Goal: Transaction & Acquisition: Book appointment/travel/reservation

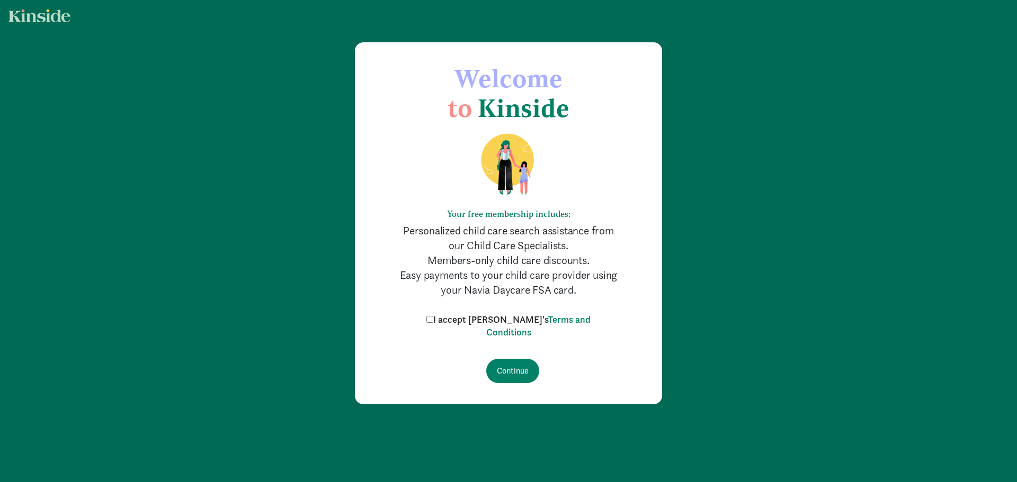
click at [433, 320] on input "I accept [PERSON_NAME]'s Terms and Conditions" at bounding box center [429, 319] width 7 height 7
checkbox input "true"
click at [513, 355] on input "Continue" at bounding box center [512, 371] width 53 height 24
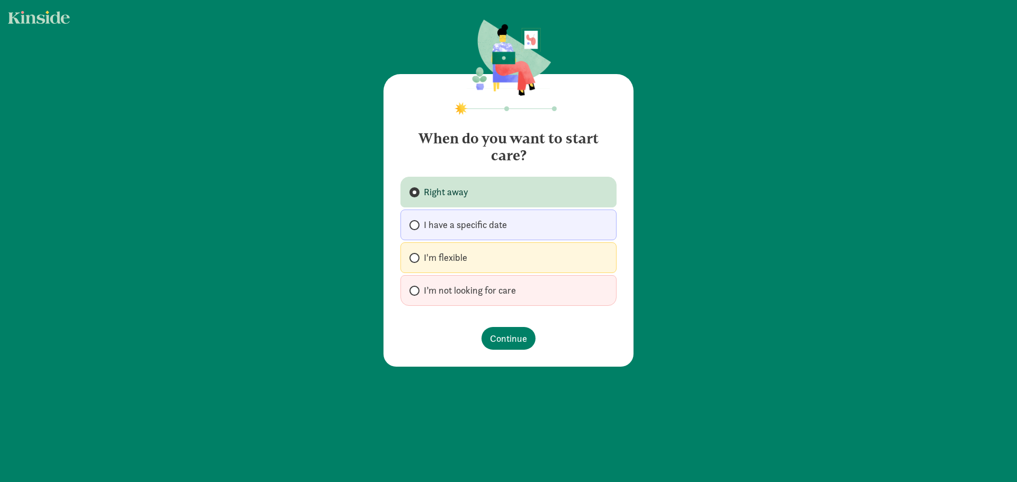
click at [431, 225] on span "I have a specific date" at bounding box center [465, 225] width 83 height 13
click at [416, 225] on input "I have a specific date" at bounding box center [412, 225] width 7 height 7
radio input "true"
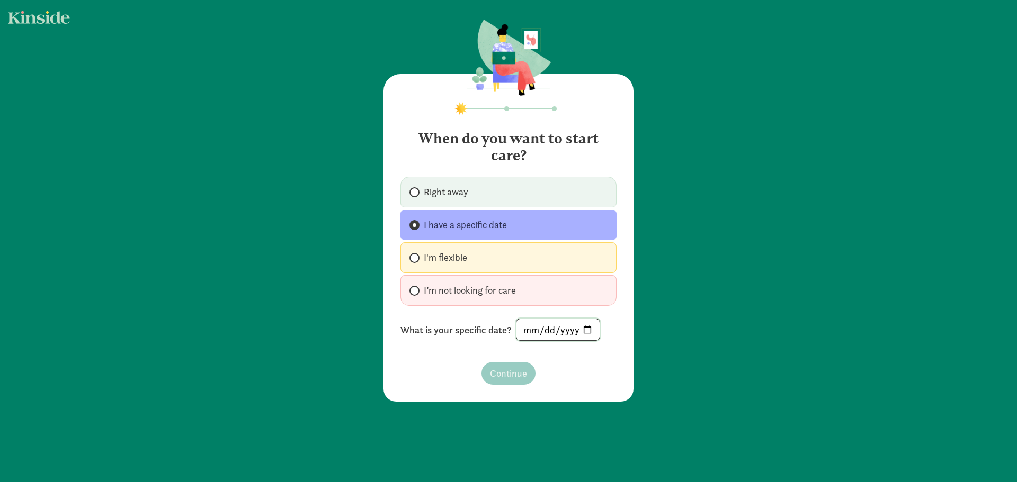
click at [542, 330] on input "date" at bounding box center [557, 329] width 83 height 21
click at [593, 333] on input "date" at bounding box center [557, 329] width 83 height 21
click at [583, 331] on input "date" at bounding box center [557, 329] width 83 height 21
click at [584, 337] on input "date" at bounding box center [557, 329] width 83 height 21
click at [444, 255] on span "I'm flexible" at bounding box center [445, 258] width 43 height 13
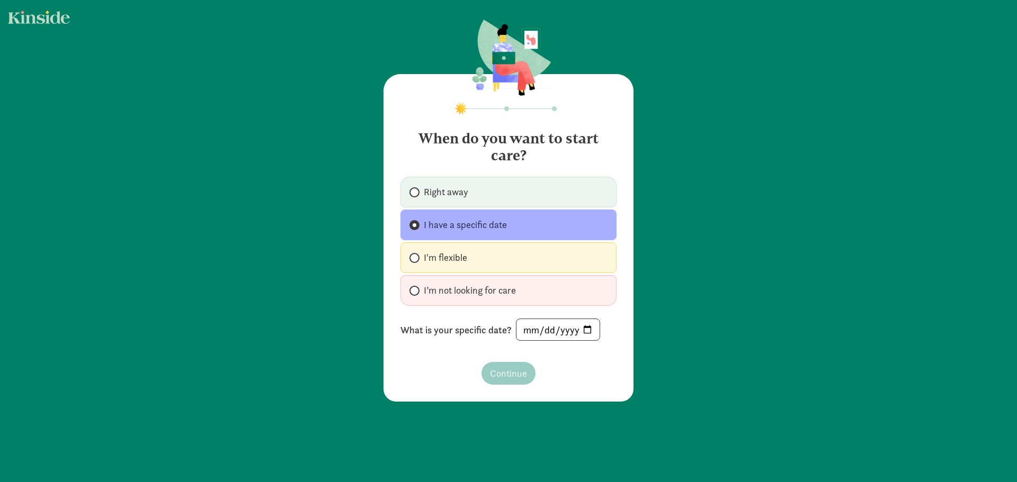
click at [416, 255] on input "I'm flexible" at bounding box center [412, 258] width 7 height 7
radio input "true"
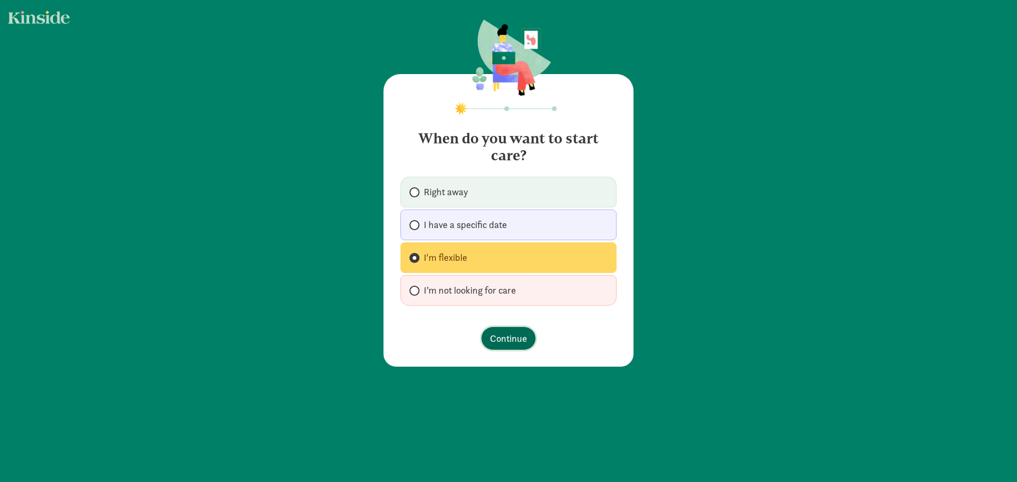
click at [505, 340] on span "Continue" at bounding box center [508, 338] width 37 height 14
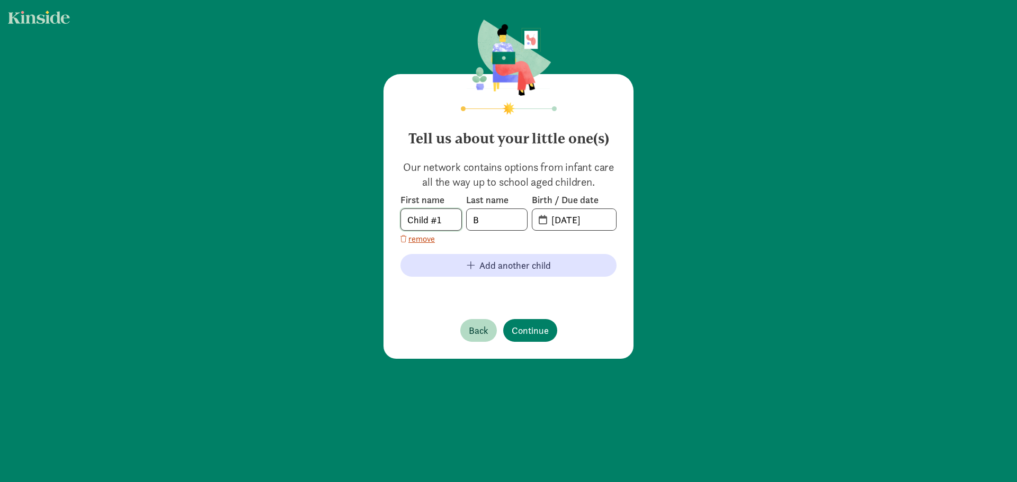
drag, startPoint x: 443, startPoint y: 220, endPoint x: 357, endPoint y: 216, distance: 85.9
click at [357, 216] on div "Tell us about your little one(s) Our network contains options from infant care …" at bounding box center [508, 190] width 1017 height 380
type input "Gio"
click at [561, 225] on input "08-19-2025" at bounding box center [580, 219] width 71 height 21
click at [541, 223] on span "08-19-2025" at bounding box center [574, 219] width 84 height 21
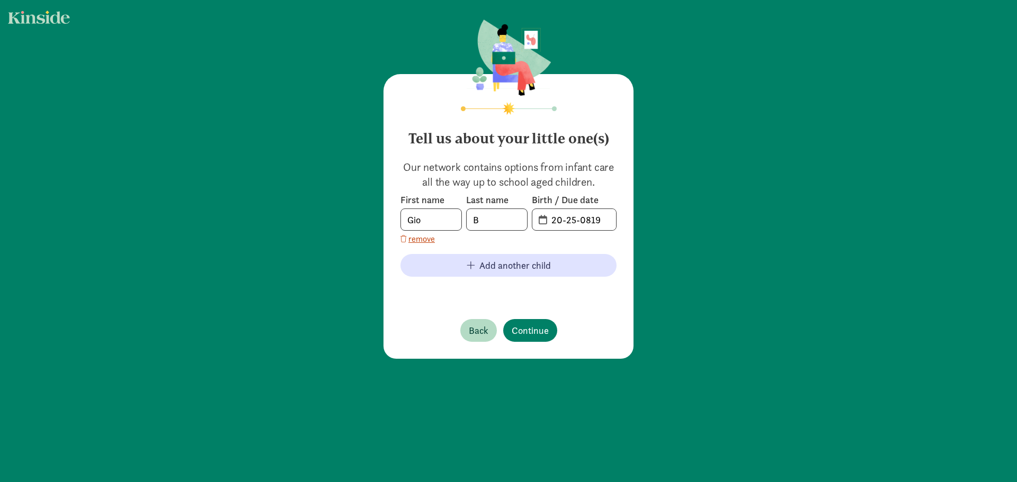
click at [541, 218] on span "20-25-0819" at bounding box center [574, 219] width 84 height 21
click at [558, 219] on input "20-25-0819" at bounding box center [580, 219] width 71 height 21
click at [571, 220] on input "20-25-0819" at bounding box center [580, 219] width 71 height 21
drag, startPoint x: 599, startPoint y: 220, endPoint x: 523, endPoint y: 217, distance: 76.3
click at [523, 217] on div "First name Gio Last name B Birth / Due date 20-25-0819" at bounding box center [508, 212] width 216 height 37
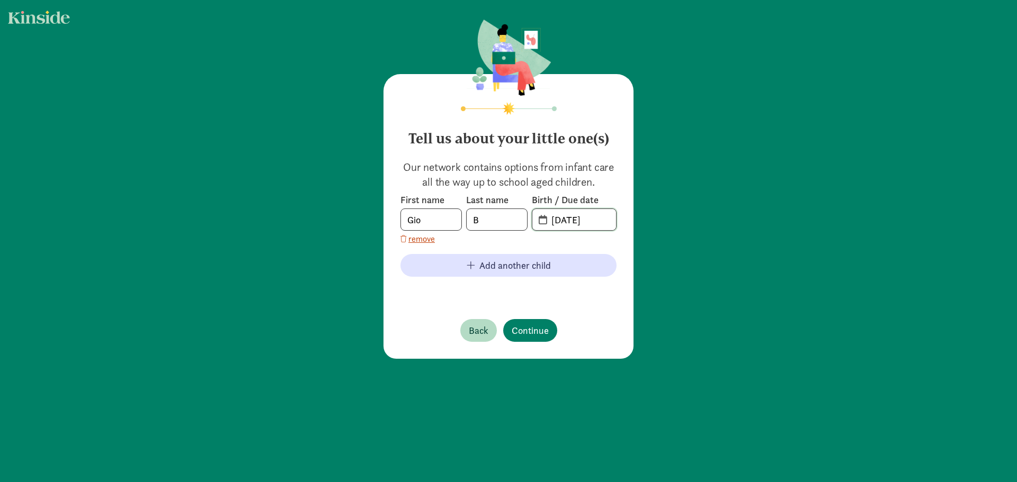
type input "05-14-2025"
click at [512, 244] on div "First name Gio Last name B Birth / Due date 05-14-2025 remove" at bounding box center [508, 219] width 216 height 51
click at [525, 331] on span "Continue" at bounding box center [530, 331] width 37 height 14
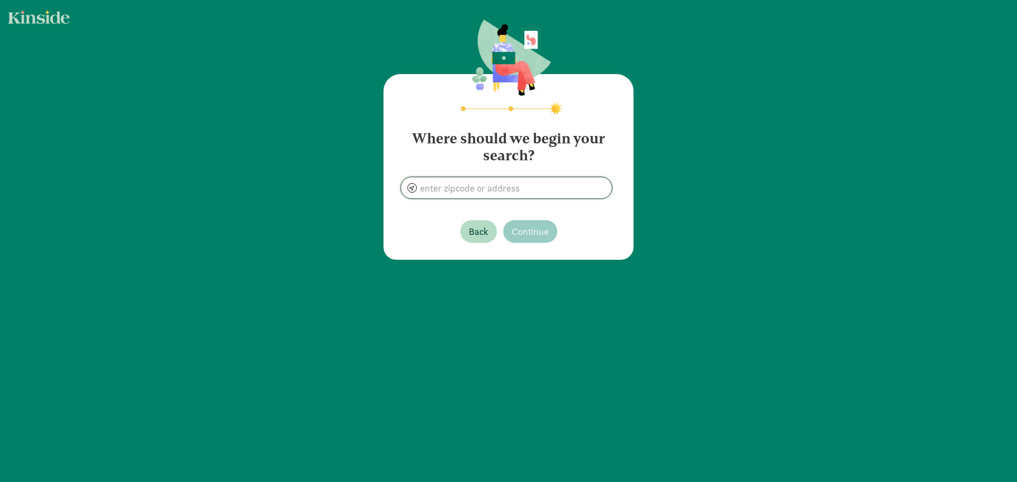
click at [486, 188] on input at bounding box center [506, 187] width 211 height 21
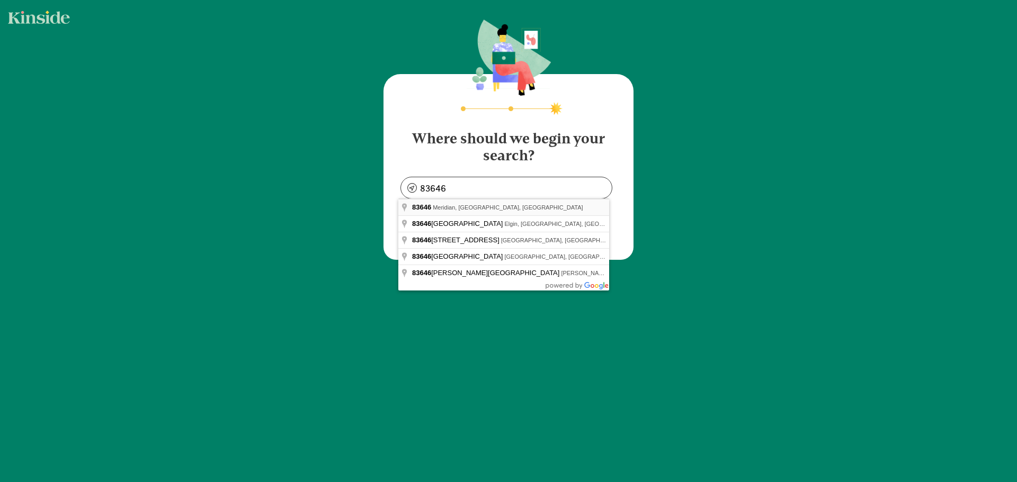
type input "Meridian, ID 83646, USA"
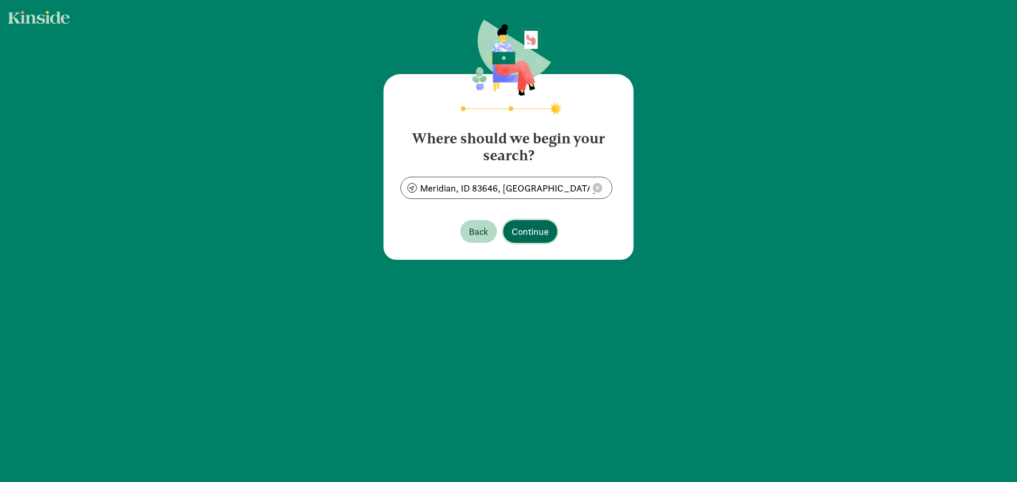
click at [535, 229] on span "Continue" at bounding box center [530, 232] width 37 height 14
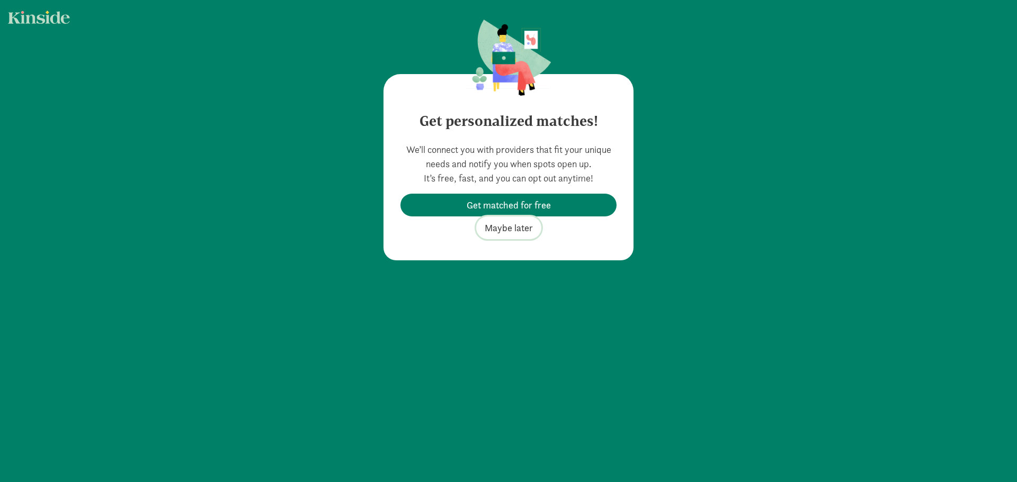
click at [518, 227] on span "Maybe later" at bounding box center [509, 228] width 48 height 14
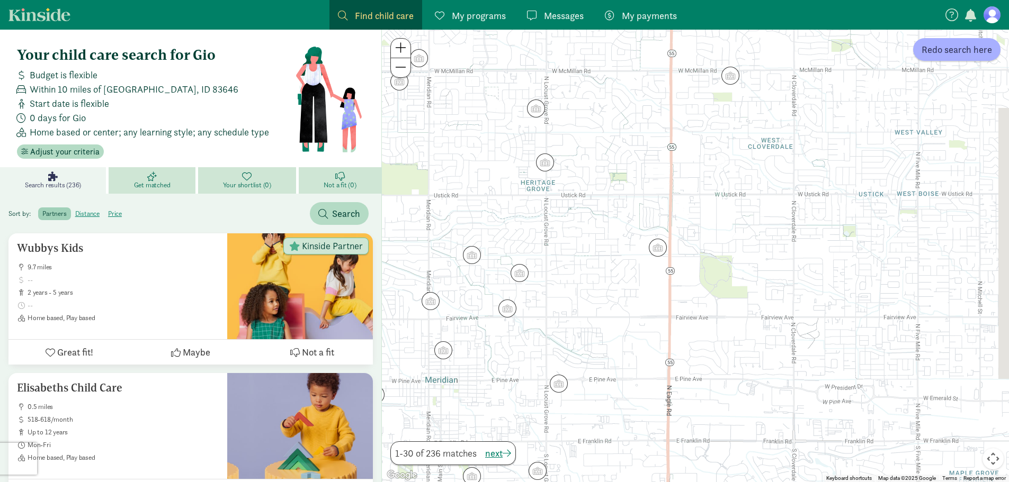
drag, startPoint x: 813, startPoint y: 215, endPoint x: 746, endPoint y: 267, distance: 84.9
click at [746, 267] on div at bounding box center [695, 256] width 627 height 453
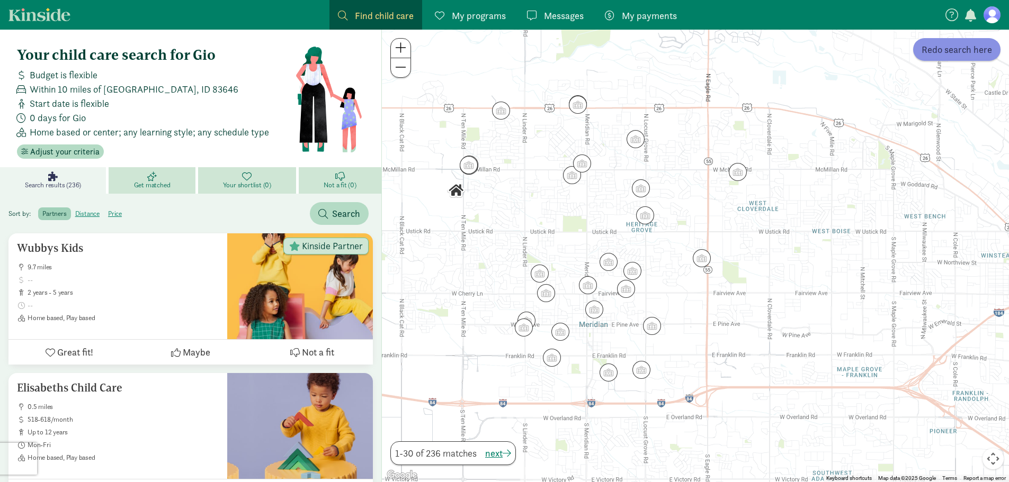
click at [961, 54] on span "Redo search here" at bounding box center [956, 49] width 70 height 14
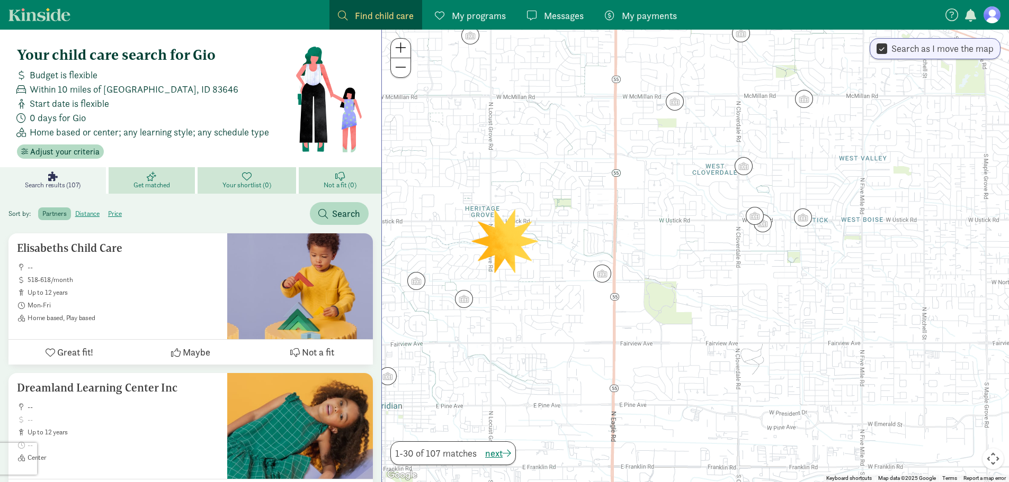
drag, startPoint x: 786, startPoint y: 272, endPoint x: 771, endPoint y: 304, distance: 35.1
click at [771, 304] on div at bounding box center [695, 256] width 627 height 453
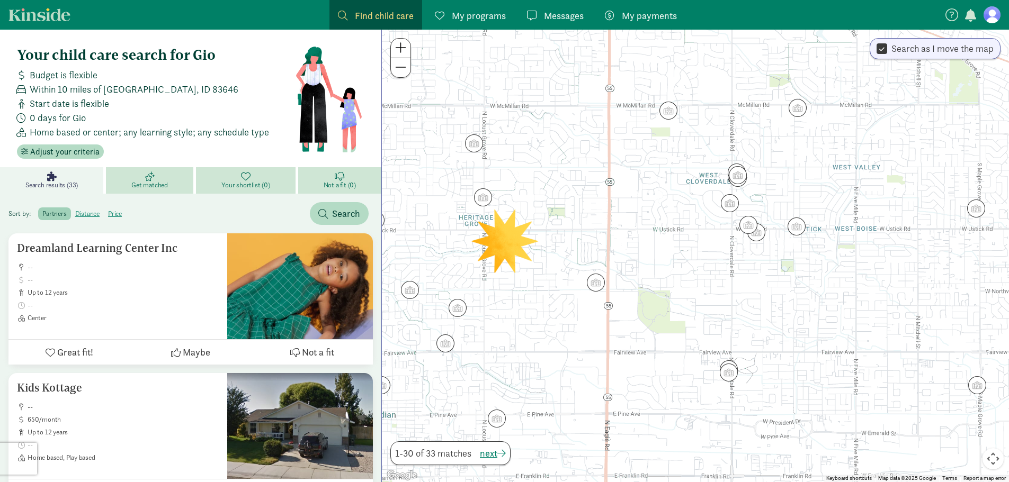
drag, startPoint x: 794, startPoint y: 272, endPoint x: 778, endPoint y: 295, distance: 28.2
click at [778, 295] on div at bounding box center [695, 256] width 627 height 453
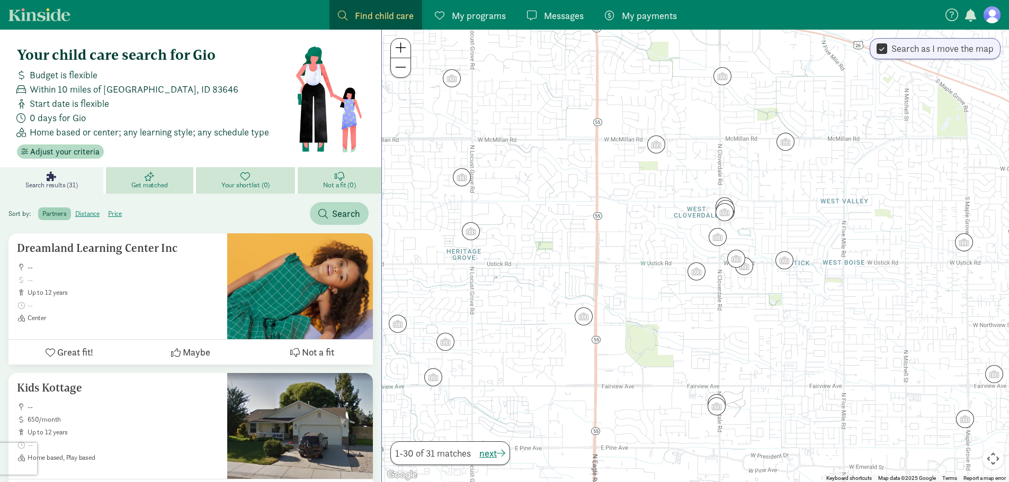
drag, startPoint x: 798, startPoint y: 273, endPoint x: 786, endPoint y: 308, distance: 37.5
click at [786, 308] on div at bounding box center [695, 256] width 627 height 453
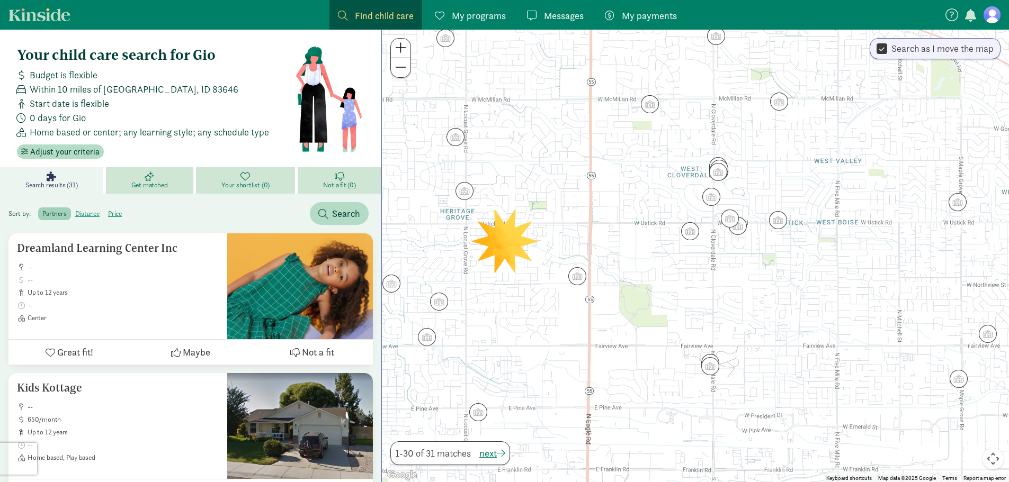
drag, startPoint x: 761, startPoint y: 348, endPoint x: 755, endPoint y: 297, distance: 51.7
click at [755, 297] on div at bounding box center [695, 256] width 627 height 453
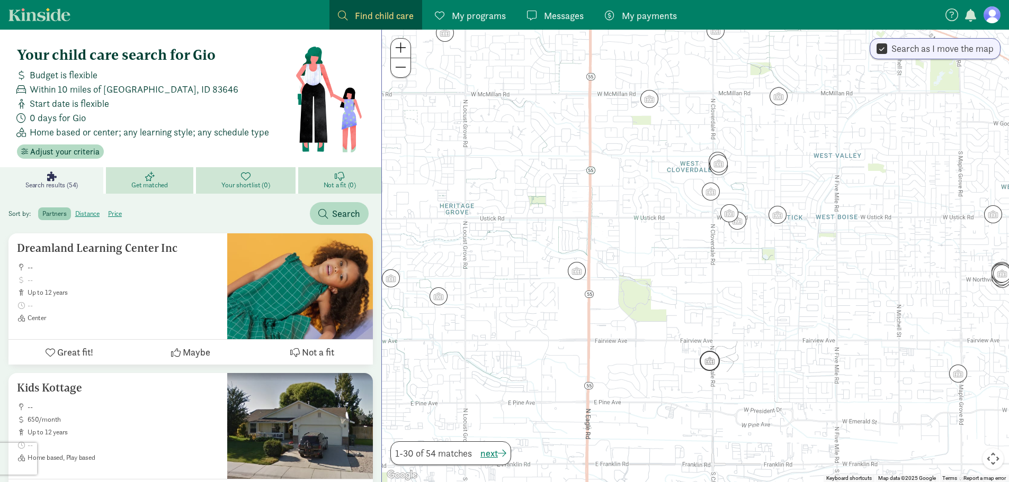
click at [711, 361] on img "Click to see details" at bounding box center [709, 361] width 20 height 20
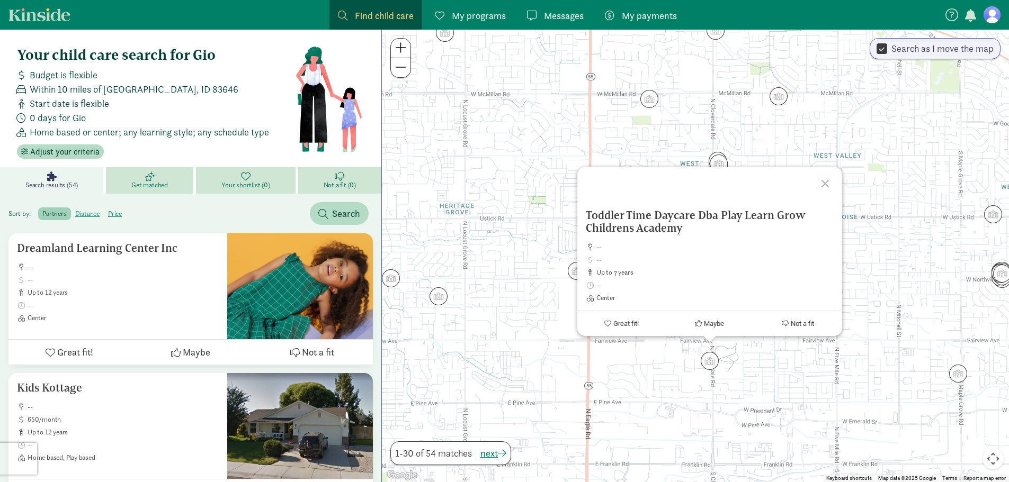
click at [826, 181] on div at bounding box center [826, 182] width 31 height 31
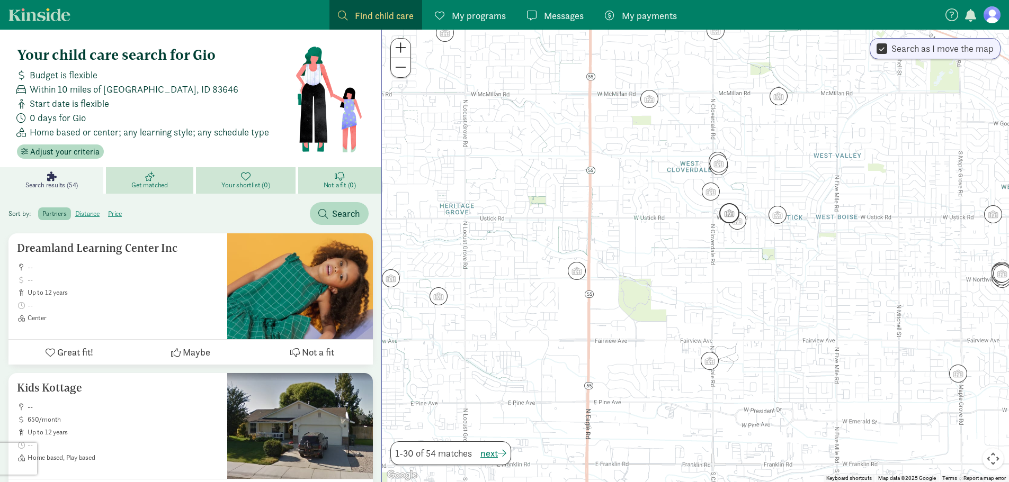
click at [728, 214] on img "Click to see details" at bounding box center [729, 213] width 20 height 20
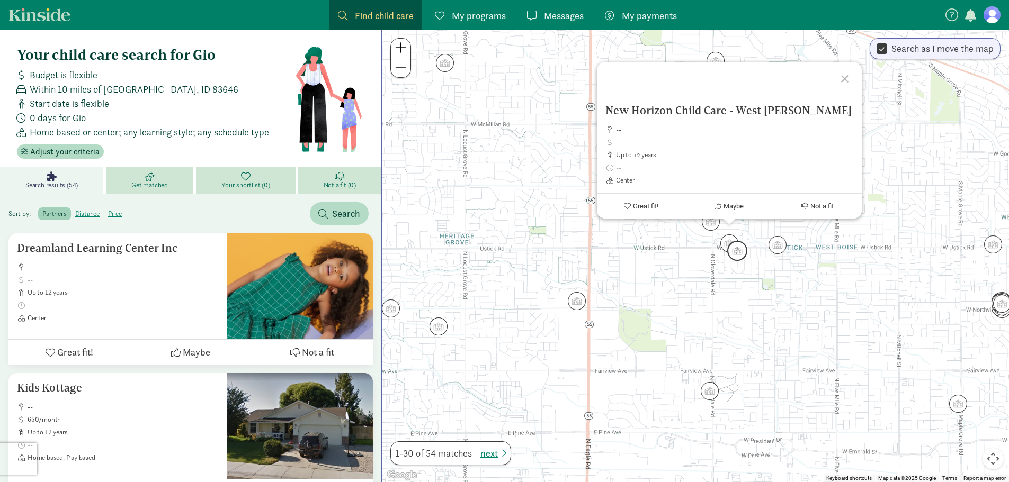
click at [742, 256] on img "Click to see details" at bounding box center [737, 251] width 20 height 20
click at [781, 247] on img "Click to see details" at bounding box center [777, 245] width 20 height 20
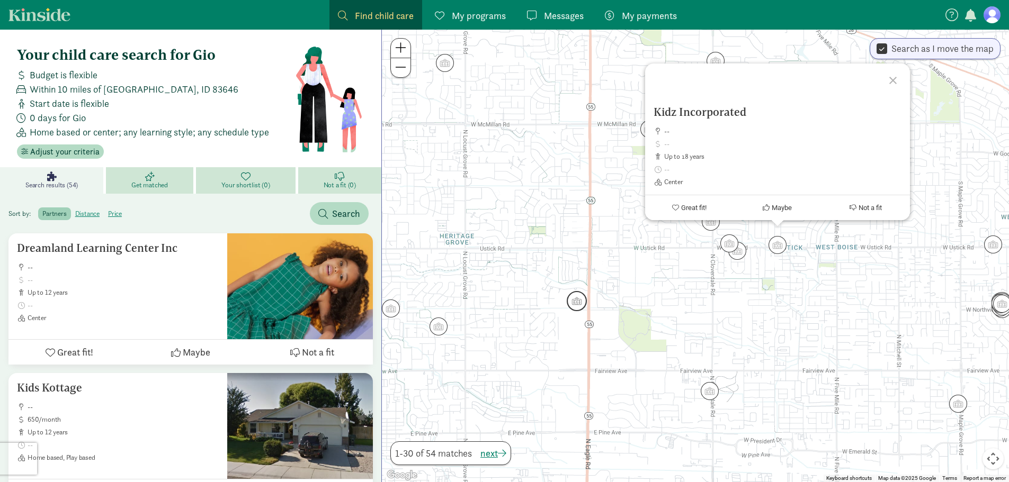
click at [578, 305] on img "Click to see details" at bounding box center [577, 301] width 20 height 20
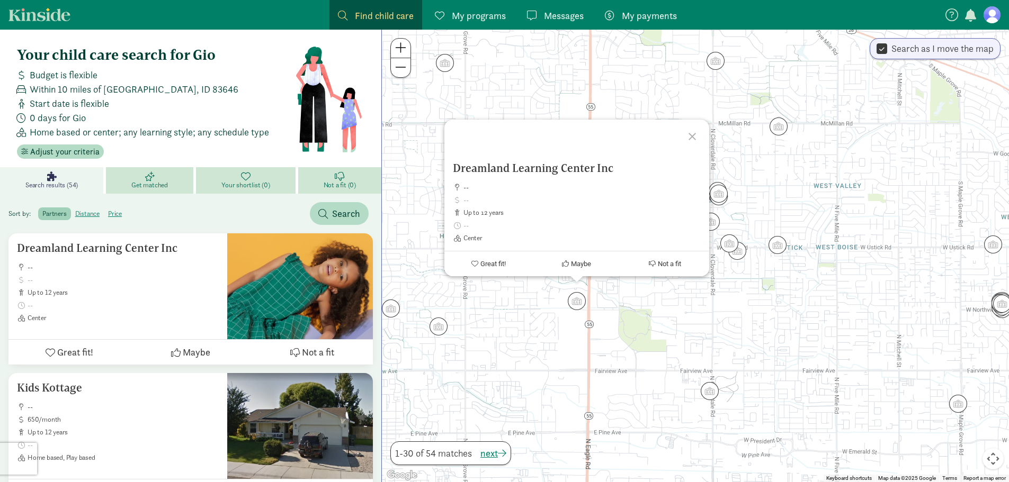
click at [676, 310] on div "To navigate, press the arrow keys. Dreamland Learning Center Inc -- up to 12 ye…" at bounding box center [695, 256] width 627 height 453
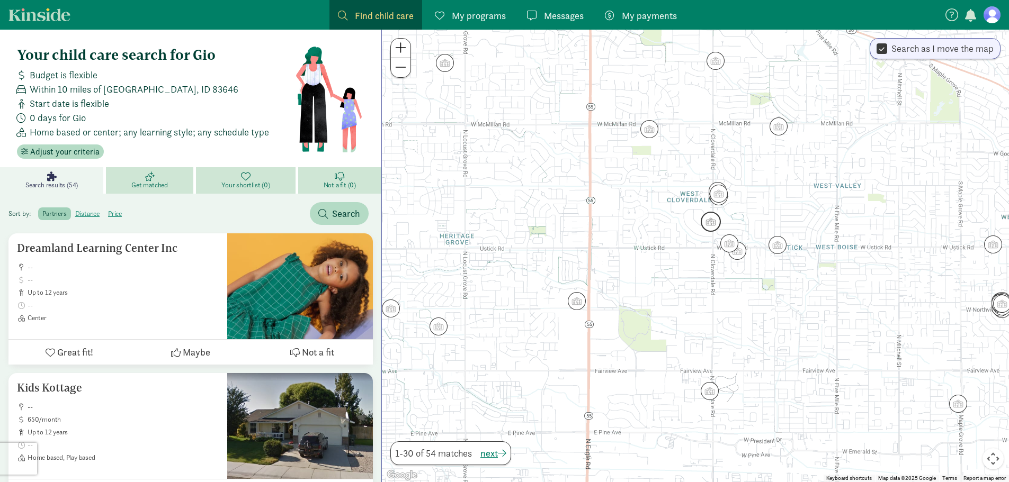
click at [707, 228] on img "Click to see details" at bounding box center [711, 222] width 20 height 20
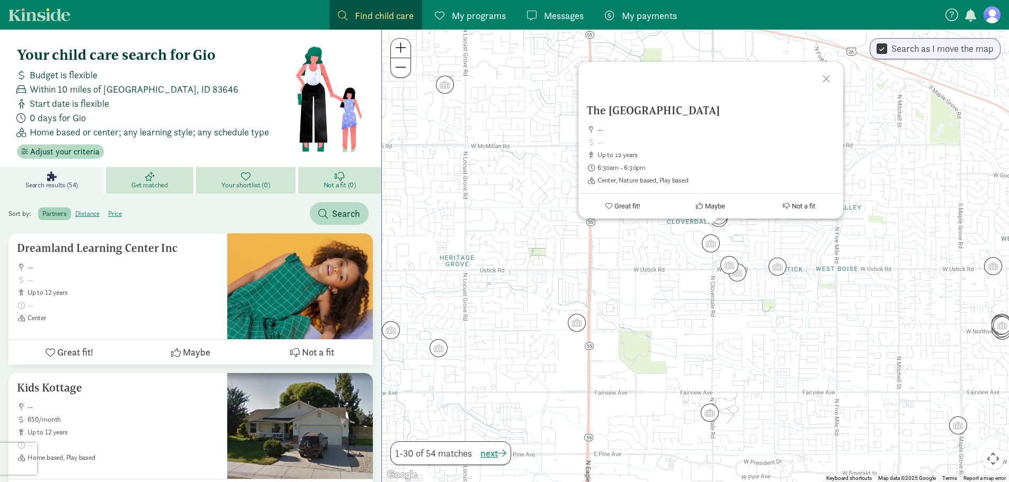
click at [684, 265] on div "The Rainbow Learning Center -- up to 12 years 6:30am - 6:30pm Center, Nature ba…" at bounding box center [695, 256] width 627 height 453
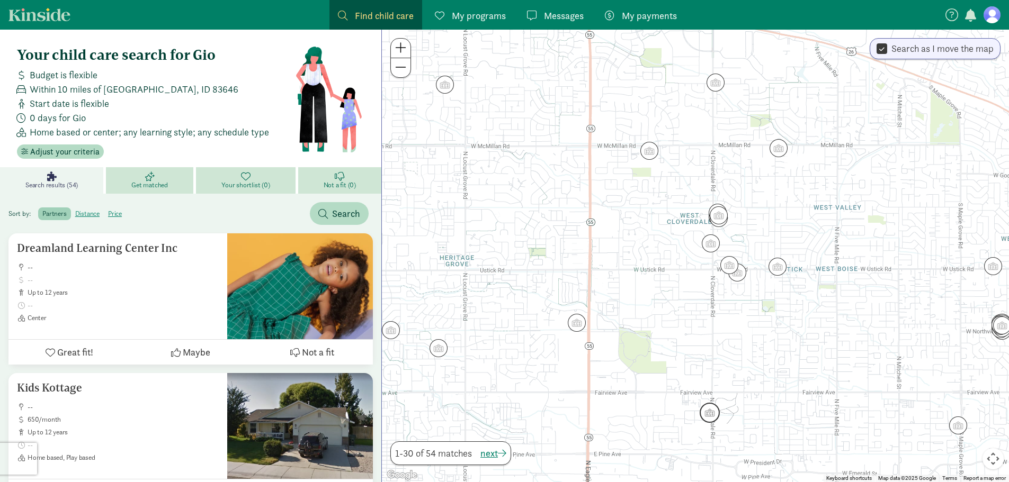
click at [714, 415] on img "Click to see details" at bounding box center [709, 413] width 20 height 20
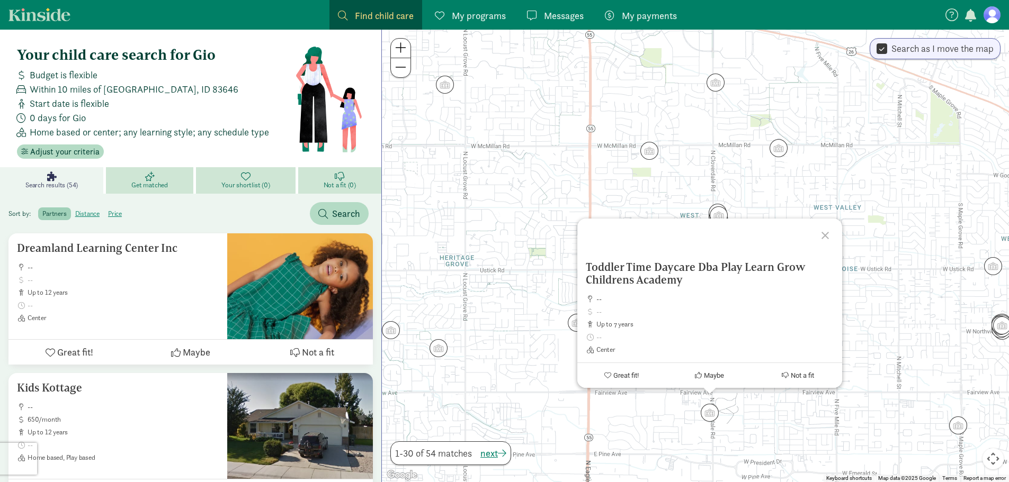
click at [872, 329] on div "Toddler Time Daycare Dba Play Learn Grow Childrens Academy -- up to 7 years Cen…" at bounding box center [695, 256] width 627 height 453
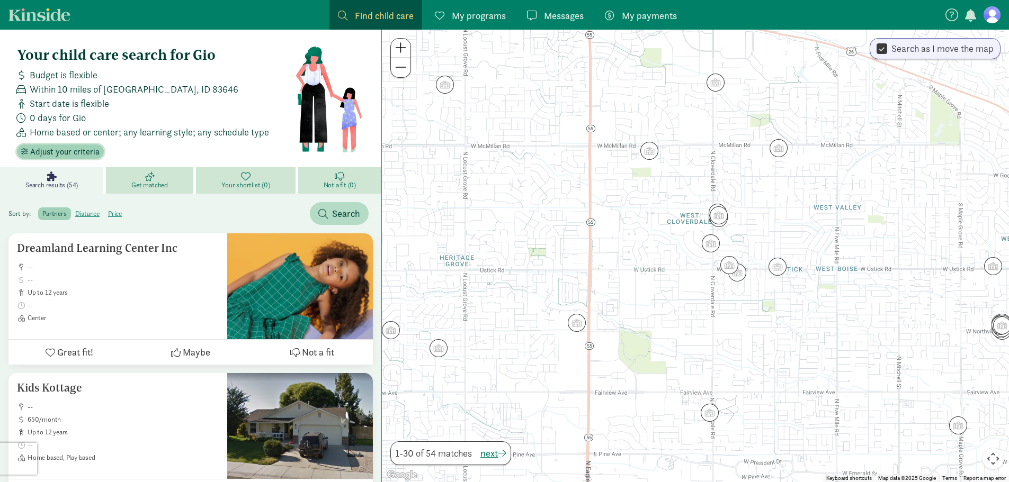
click at [69, 150] on span "Adjust your criteria" at bounding box center [64, 152] width 69 height 13
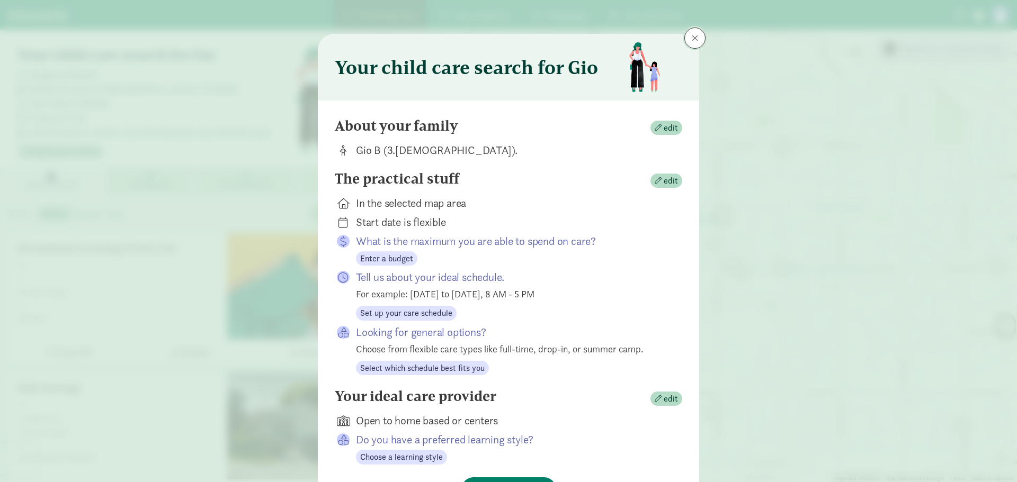
click at [695, 31] on button at bounding box center [694, 38] width 21 height 21
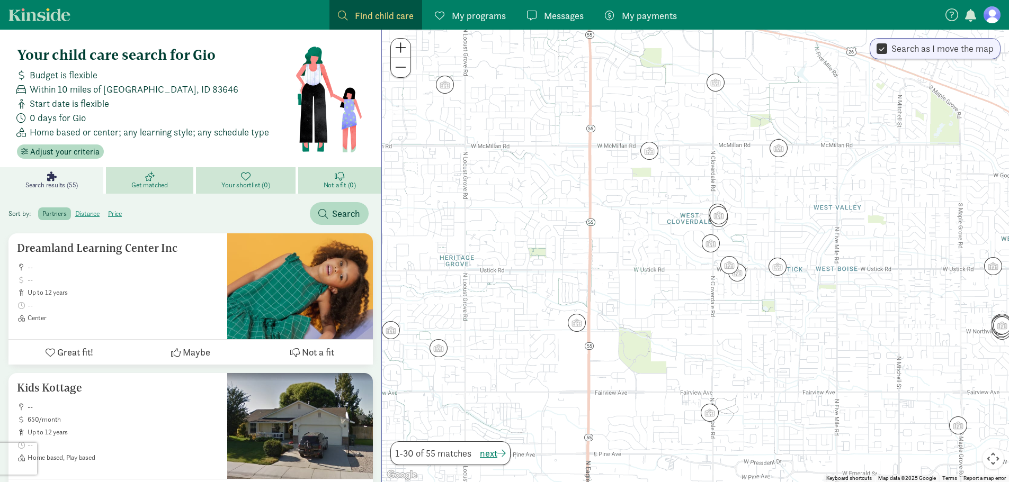
click at [882, 49] on input "Search as I move the map" at bounding box center [881, 49] width 11 height 14
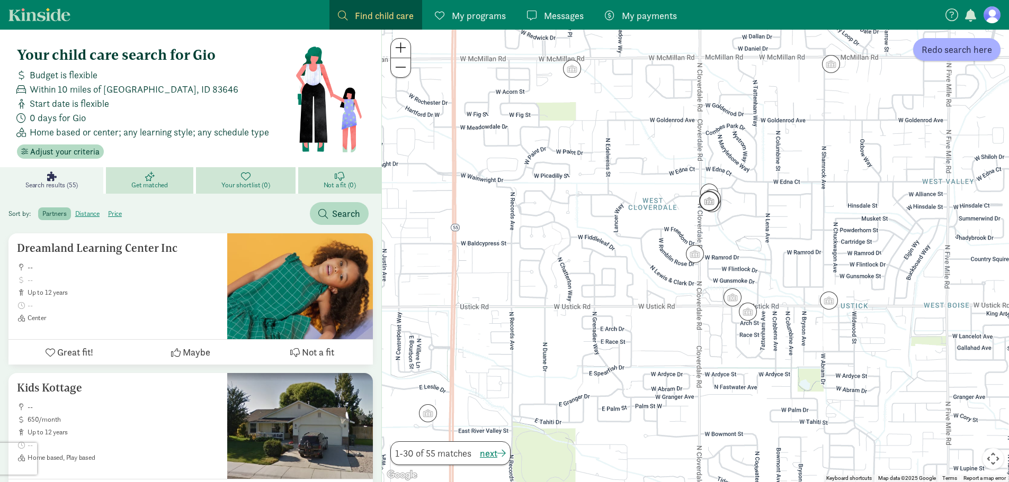
click at [699, 204] on img "Click to see details" at bounding box center [709, 201] width 20 height 20
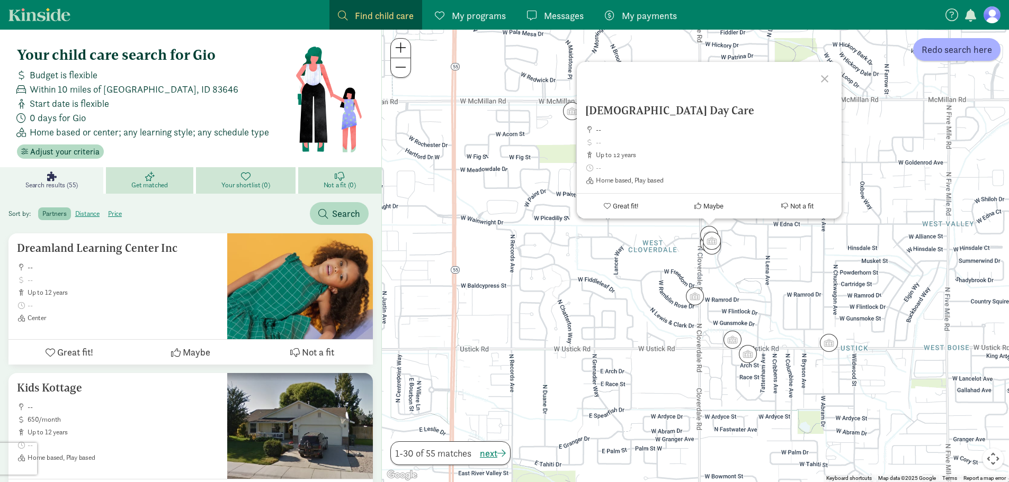
click at [743, 253] on div "Cristines Day Care -- up to 12 years Home based, Play based Great fit! Maybe No…" at bounding box center [695, 256] width 627 height 453
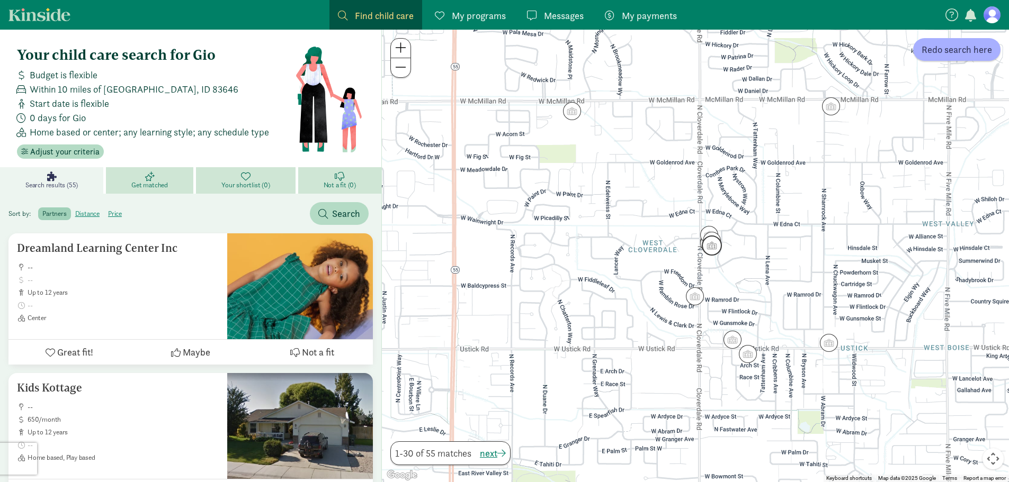
click at [714, 253] on img "Click to see details" at bounding box center [712, 246] width 20 height 20
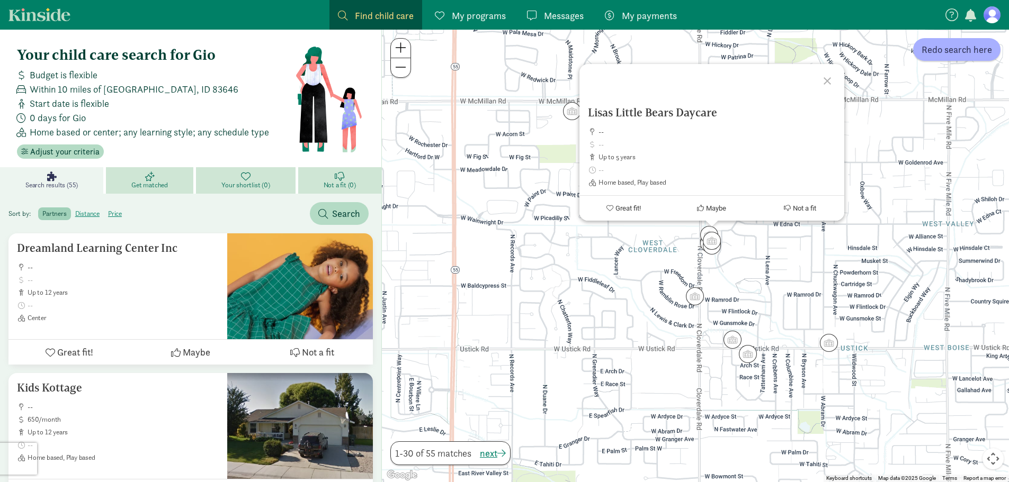
click at [752, 243] on div "Lisas Little Bears Daycare -- up to 5 years Home based, Play based Great fit! M…" at bounding box center [695, 256] width 627 height 453
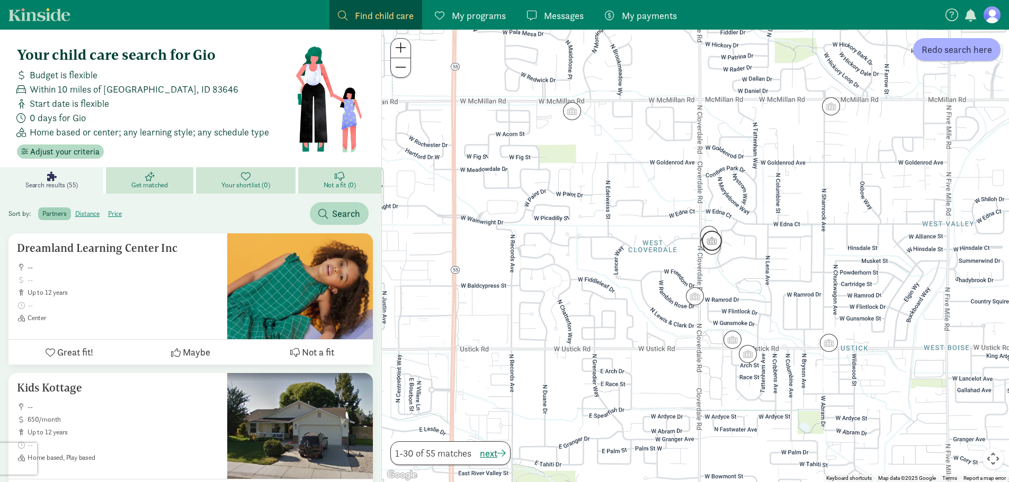
click at [715, 236] on img "Click to see details" at bounding box center [712, 241] width 20 height 20
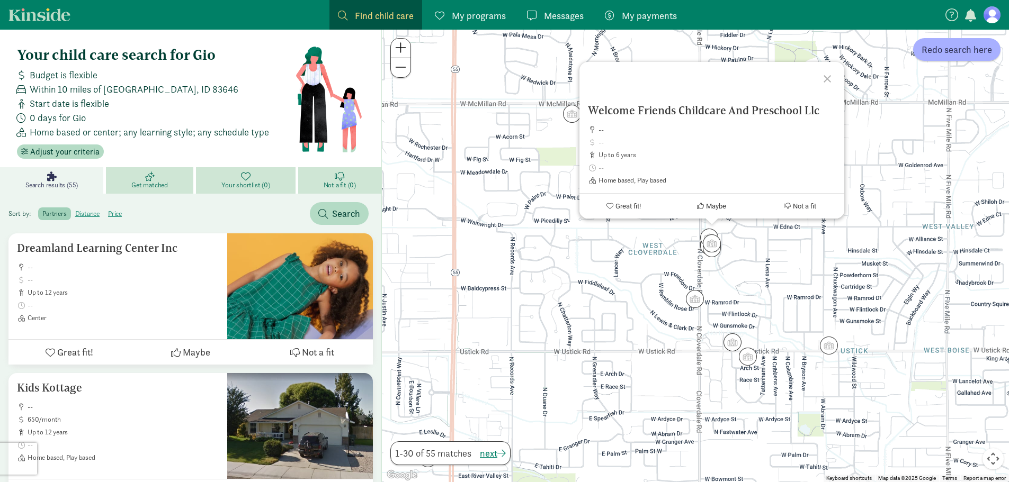
click at [743, 235] on div "Welcome Friends Childcare And Preschool Llc -- up to 6 years Home based, Play b…" at bounding box center [695, 256] width 627 height 453
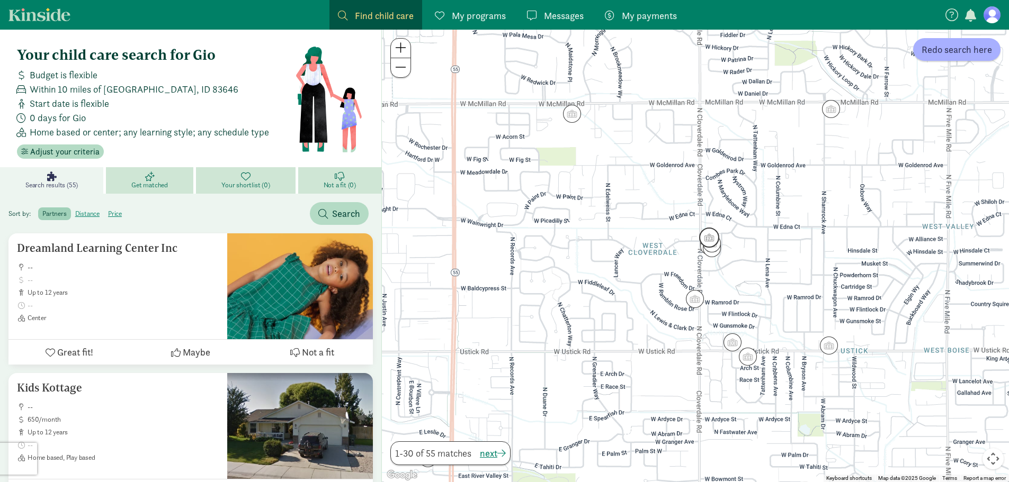
click at [704, 231] on img "Click to see details" at bounding box center [709, 238] width 20 height 20
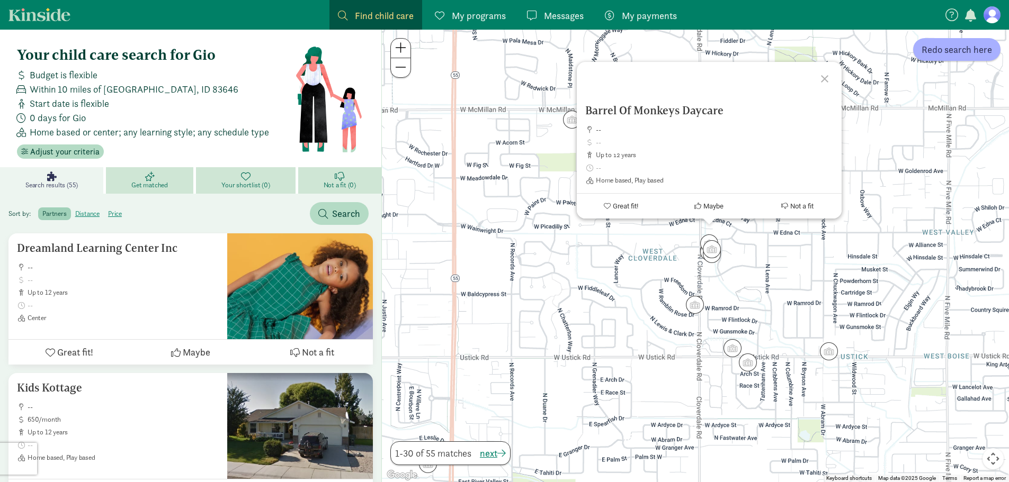
click at [760, 234] on div "Barrel Of Monkeys Daycare -- up to 12 years Home based, Play based Great fit! M…" at bounding box center [695, 256] width 627 height 453
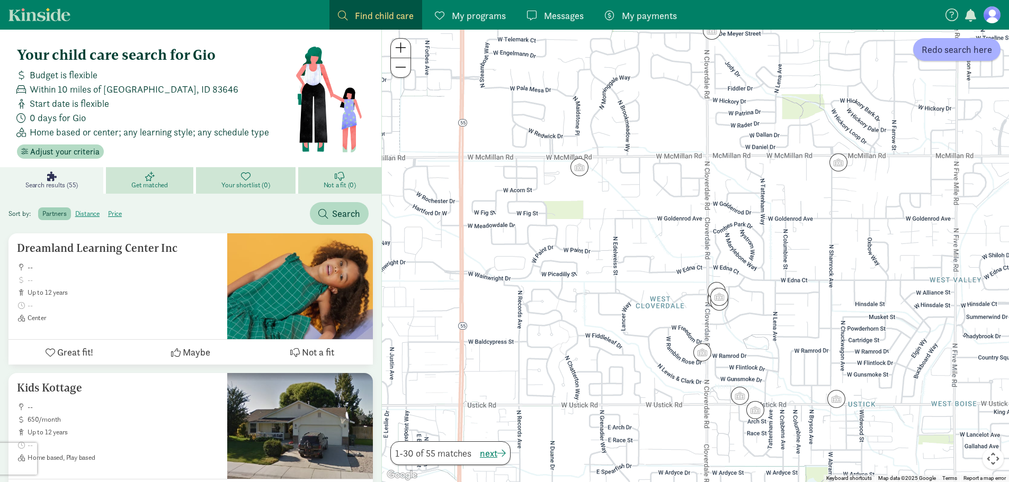
drag, startPoint x: 755, startPoint y: 215, endPoint x: 766, endPoint y: 289, distance: 74.5
click at [766, 289] on div at bounding box center [695, 256] width 627 height 453
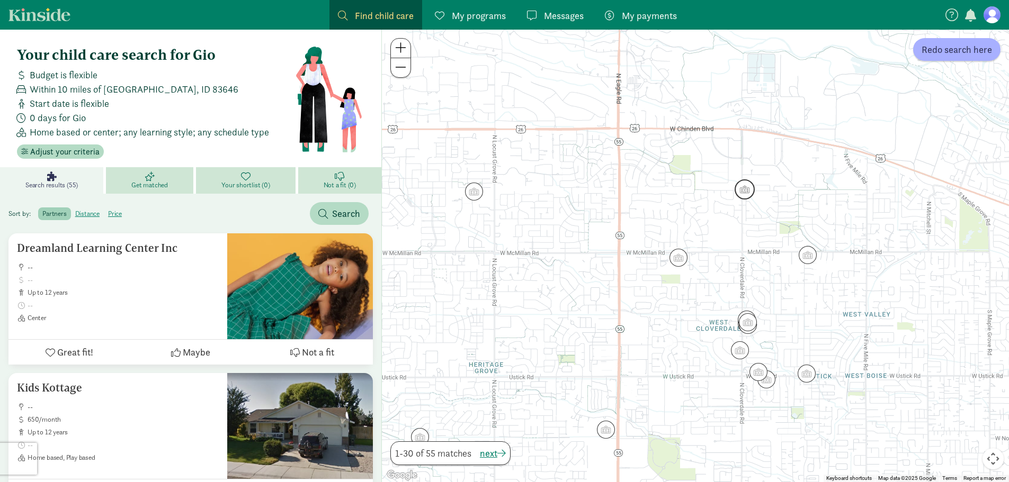
click at [749, 195] on img "Click to see details" at bounding box center [744, 190] width 20 height 20
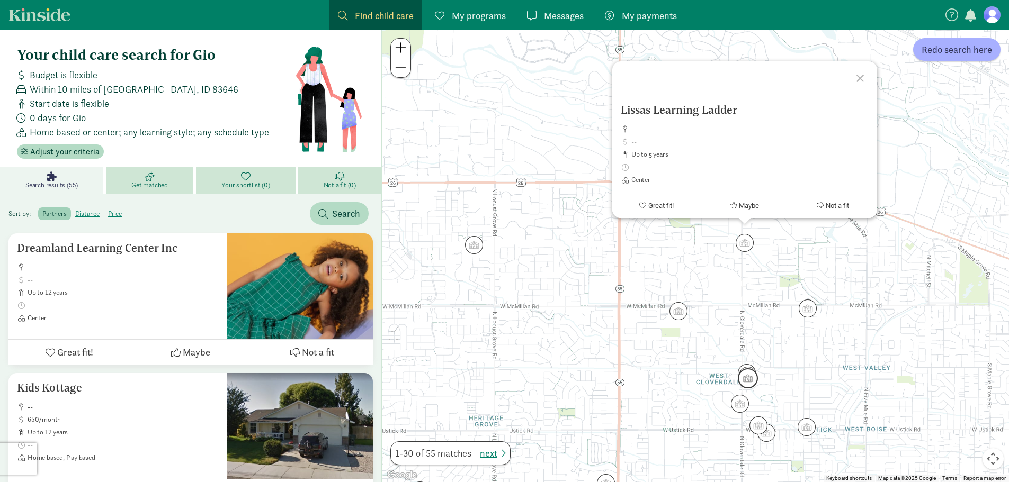
click at [748, 384] on img "Click to see details" at bounding box center [748, 379] width 20 height 20
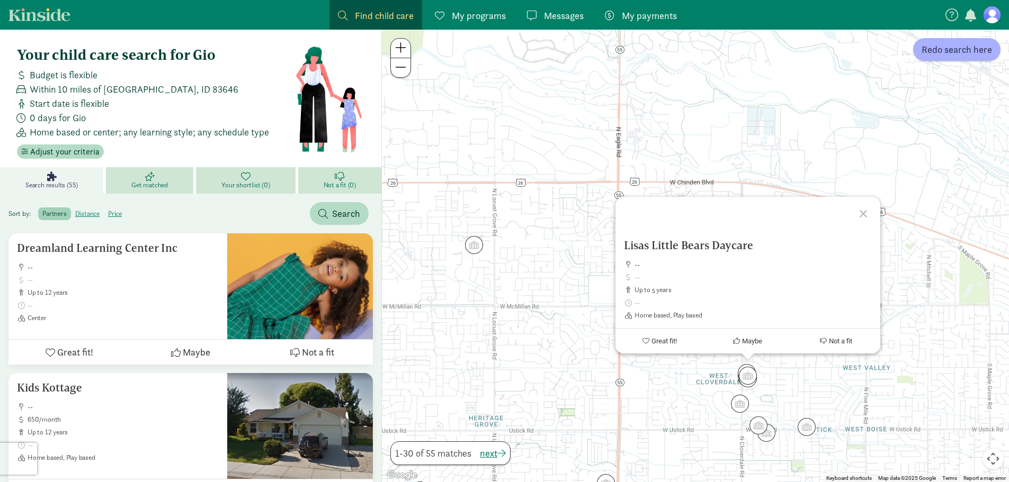
click at [799, 392] on div "To navigate, press the arrow keys. Lisas Little Bears Daycare -- up to 5 years …" at bounding box center [695, 256] width 627 height 453
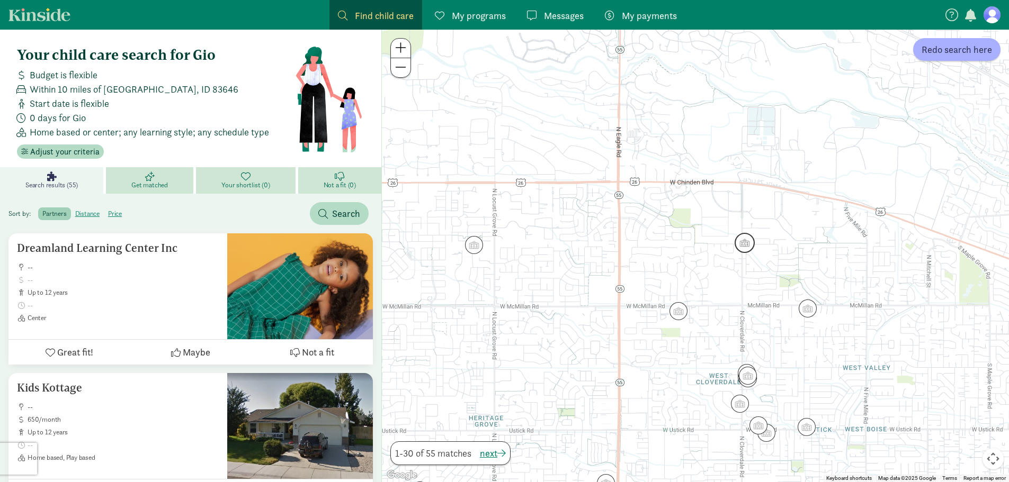
click at [740, 251] on img "Click to see details" at bounding box center [744, 243] width 20 height 20
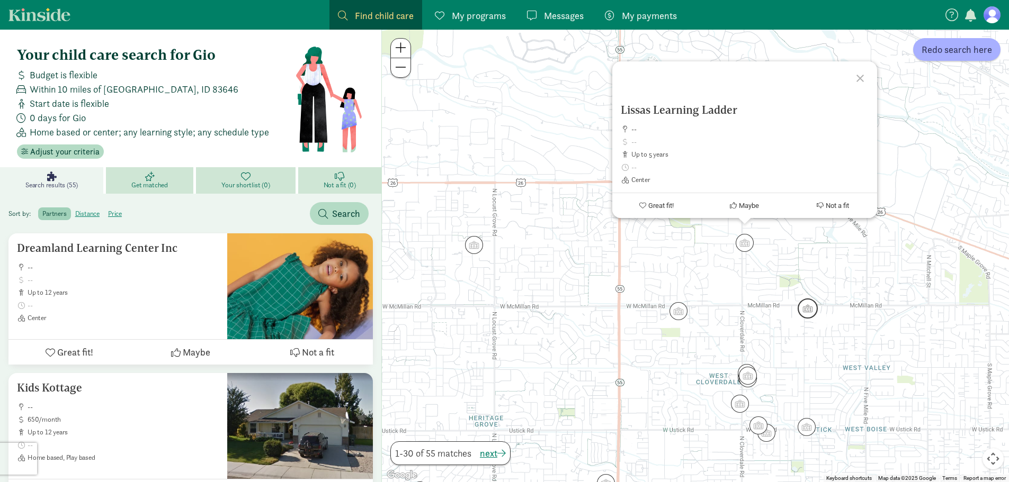
click at [804, 307] on img "Click to see details" at bounding box center [807, 309] width 20 height 20
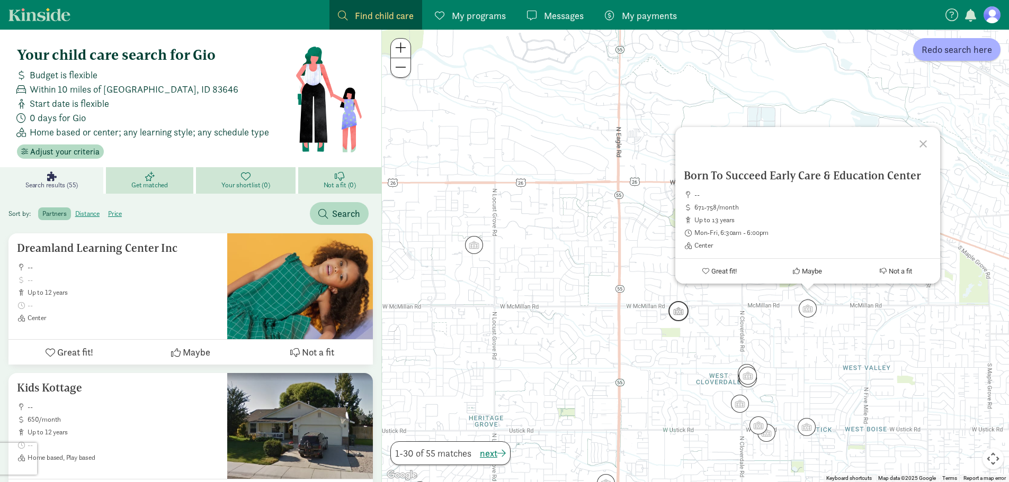
click at [677, 312] on img "Click to see details" at bounding box center [678, 311] width 20 height 20
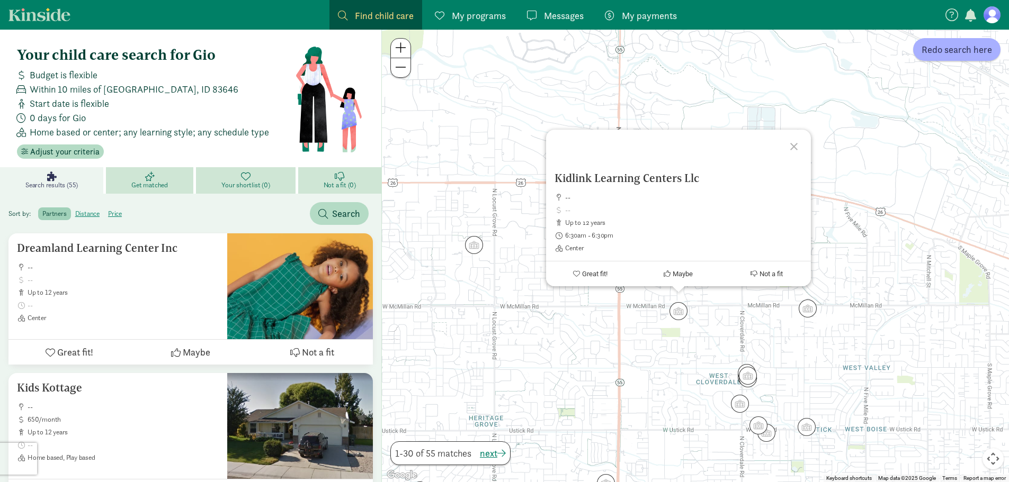
click at [777, 343] on div "To navigate, press the arrow keys. Kidlink Learning Centers Llc -- up to 12 yea…" at bounding box center [695, 256] width 627 height 453
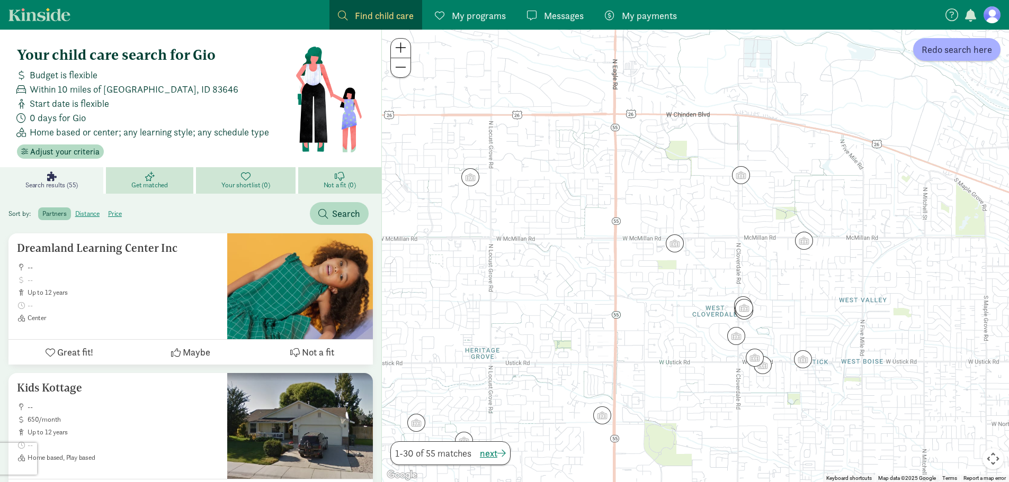
drag, startPoint x: 804, startPoint y: 382, endPoint x: 796, endPoint y: 295, distance: 87.2
click at [797, 297] on div at bounding box center [695, 256] width 627 height 453
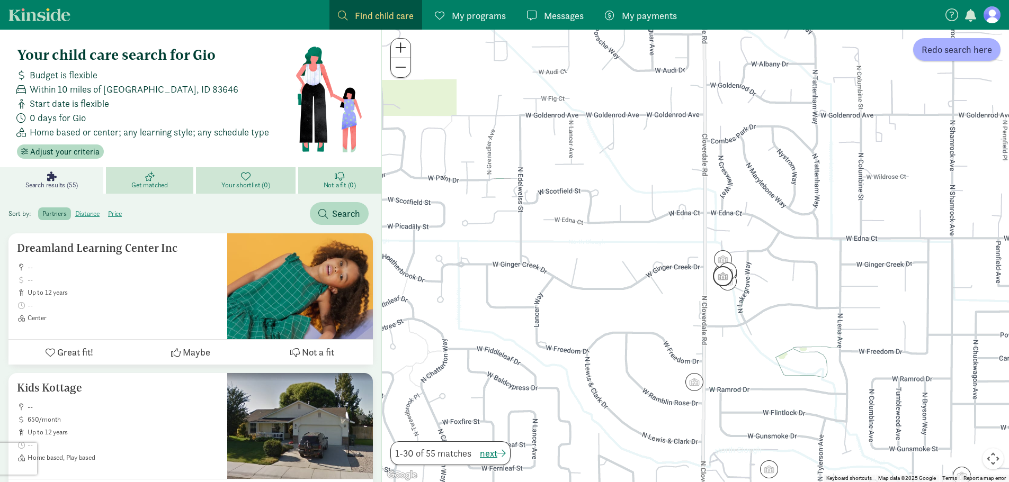
click at [713, 278] on img "Click to see details" at bounding box center [723, 276] width 20 height 20
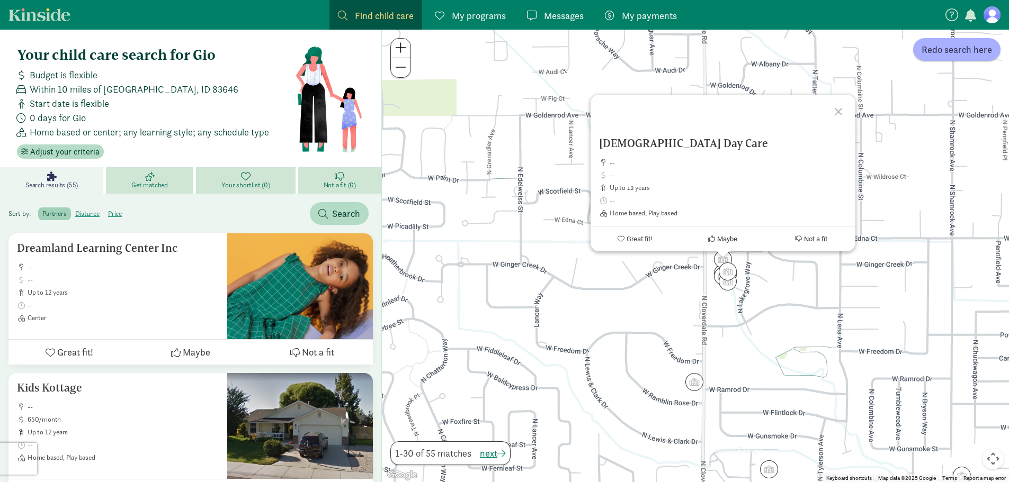
click at [761, 302] on div "Cristines Day Care -- up to 12 years Home based, Play based Great fit! Maybe No…" at bounding box center [695, 256] width 627 height 453
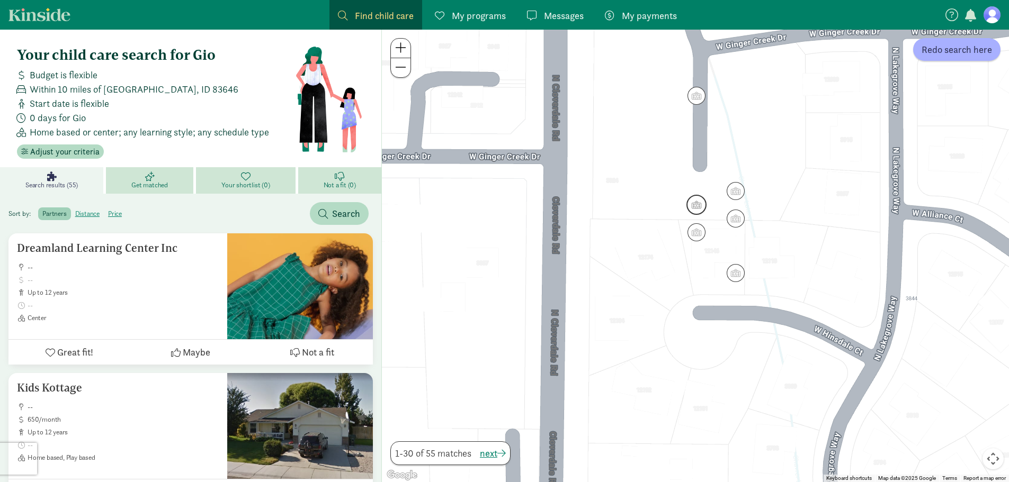
click at [696, 203] on img "Click to see details" at bounding box center [696, 205] width 20 height 20
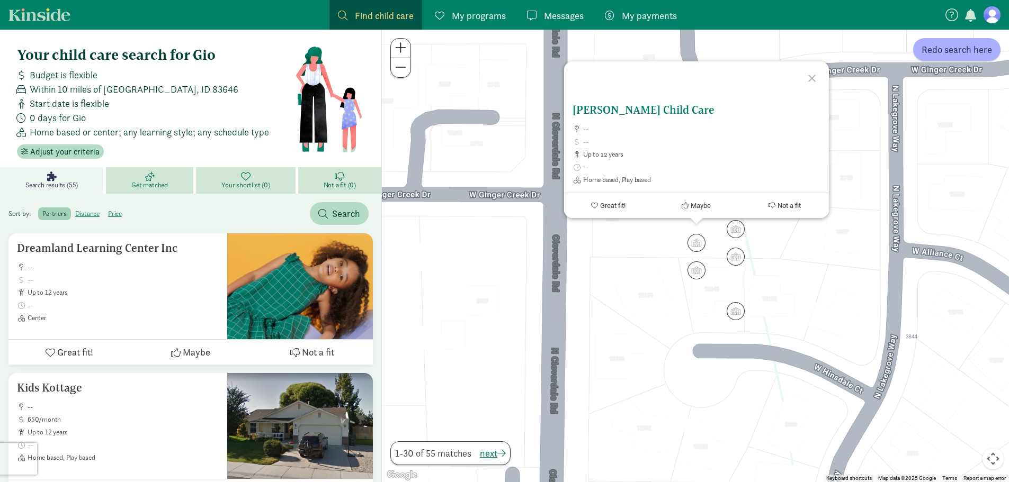
click at [642, 143] on span at bounding box center [701, 142] width 237 height 8
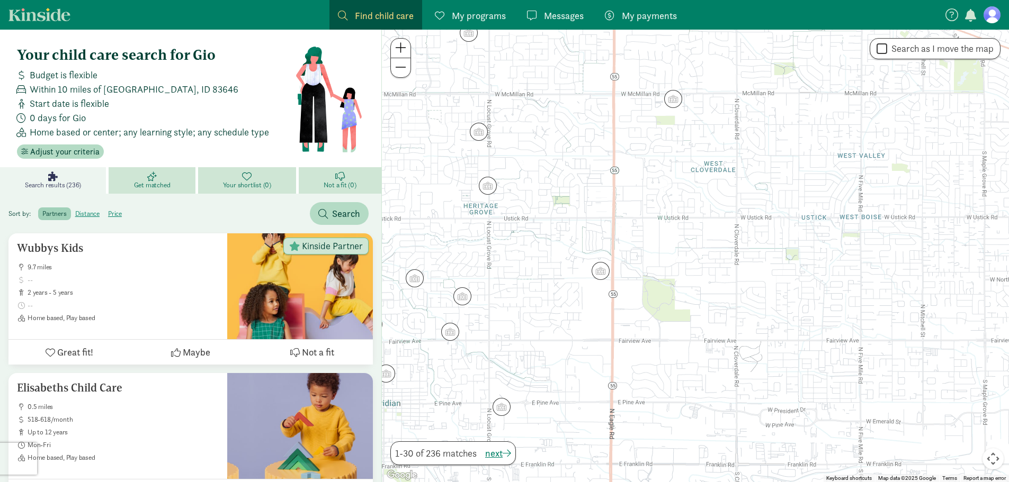
drag, startPoint x: 814, startPoint y: 199, endPoint x: 739, endPoint y: 293, distance: 120.2
click at [739, 293] on div at bounding box center [695, 256] width 627 height 453
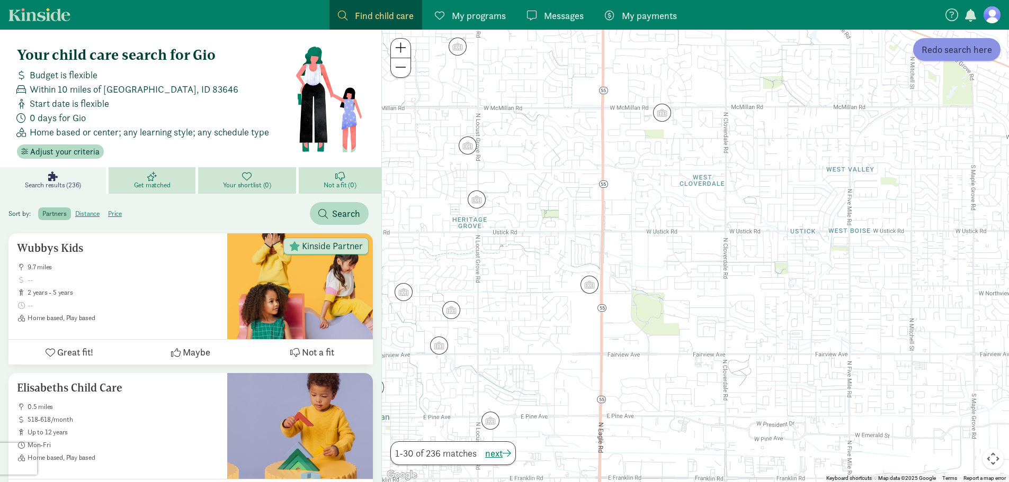
click at [946, 50] on span "Redo search here" at bounding box center [956, 49] width 70 height 14
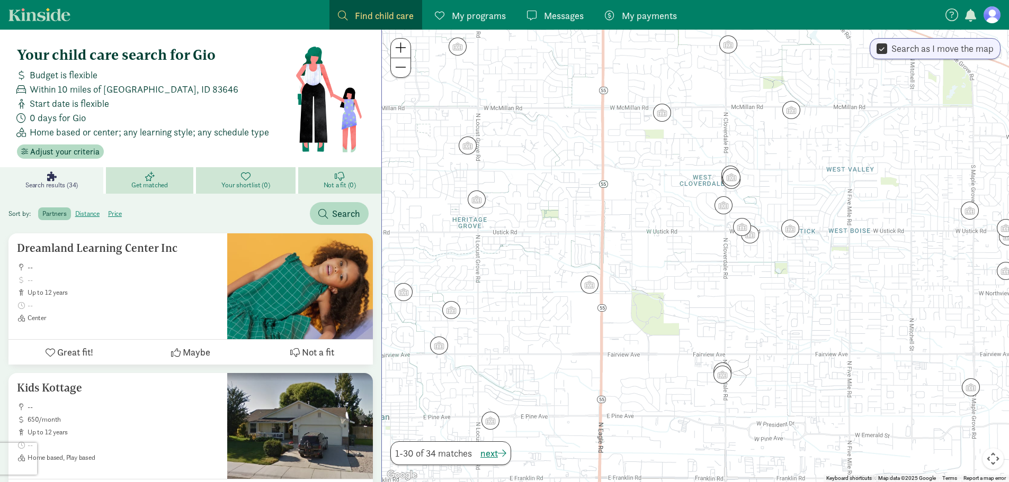
click at [881, 49] on input "Search as I move the map" at bounding box center [881, 49] width 11 height 14
checkbox input "false"
click at [720, 377] on img "Click to see details" at bounding box center [722, 375] width 20 height 20
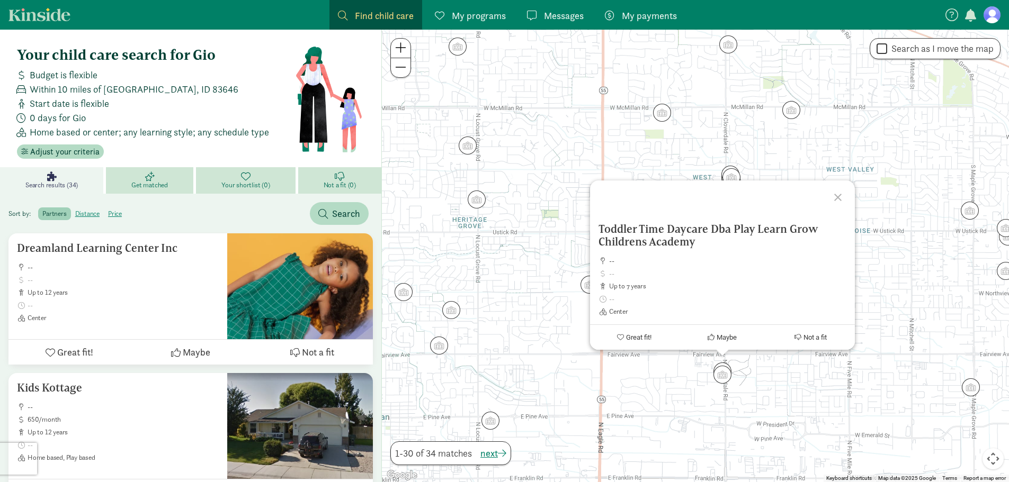
drag, startPoint x: 817, startPoint y: 383, endPoint x: 743, endPoint y: 382, distance: 74.1
click at [817, 383] on div "Toddler Time Daycare Dba Play Learn Grow Childrens Academy -- up to 7 years Cen…" at bounding box center [695, 256] width 627 height 453
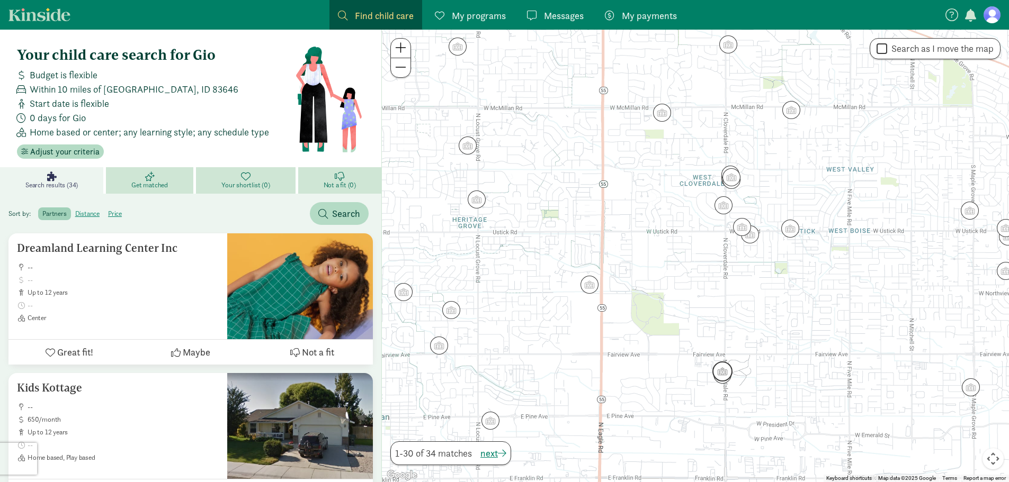
click at [725, 363] on img "Click to see details" at bounding box center [722, 372] width 20 height 20
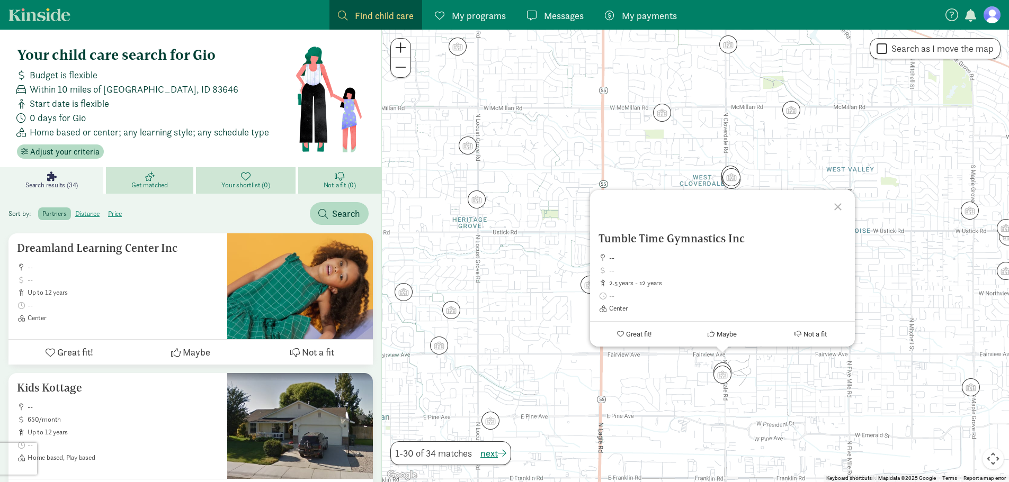
click at [778, 363] on div "Tumble Time Gymnastics Inc -- 2.5 years - 12 years Center Great fit! Maybe Not …" at bounding box center [695, 256] width 627 height 453
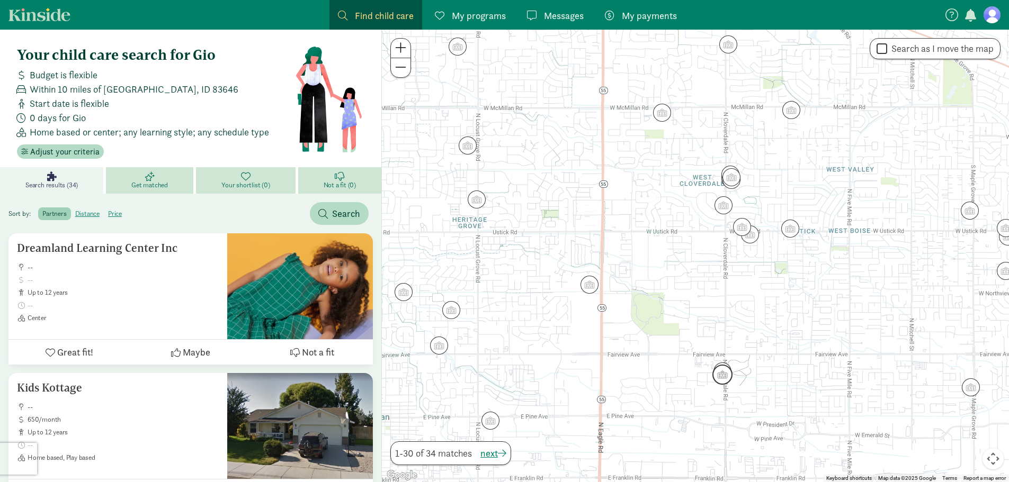
click at [724, 380] on img "Click to see details" at bounding box center [722, 375] width 20 height 20
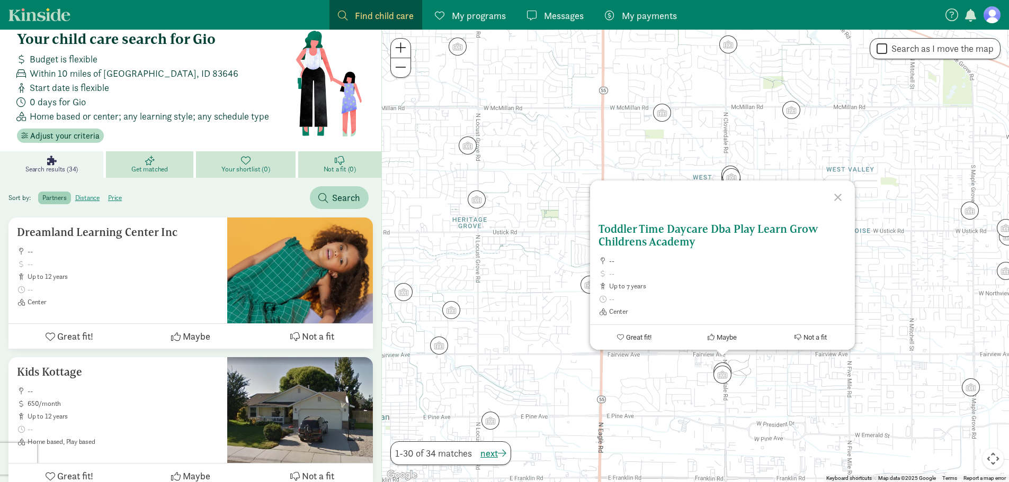
scroll to position [35, 0]
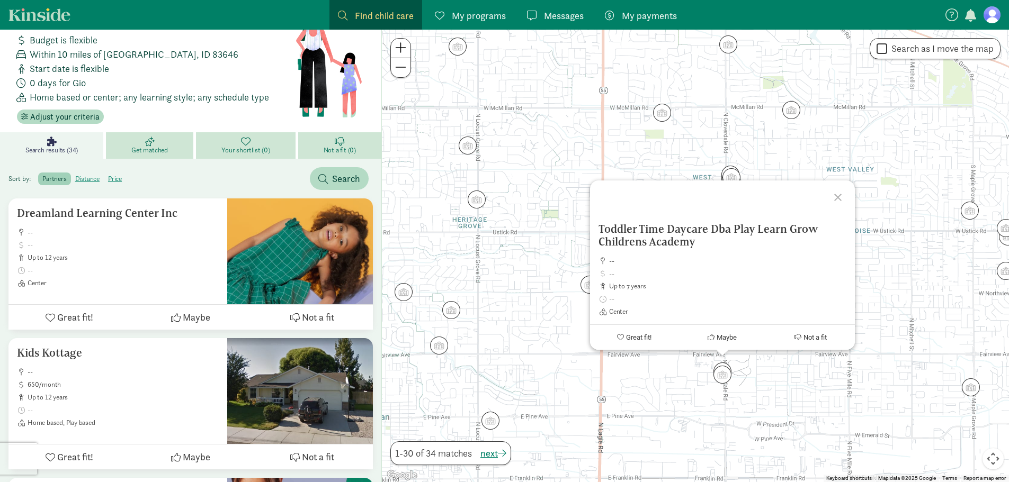
click at [511, 286] on div "Toddler Time Daycare Dba Play Learn Grow Childrens Academy -- up to 7 years Cen…" at bounding box center [695, 256] width 627 height 453
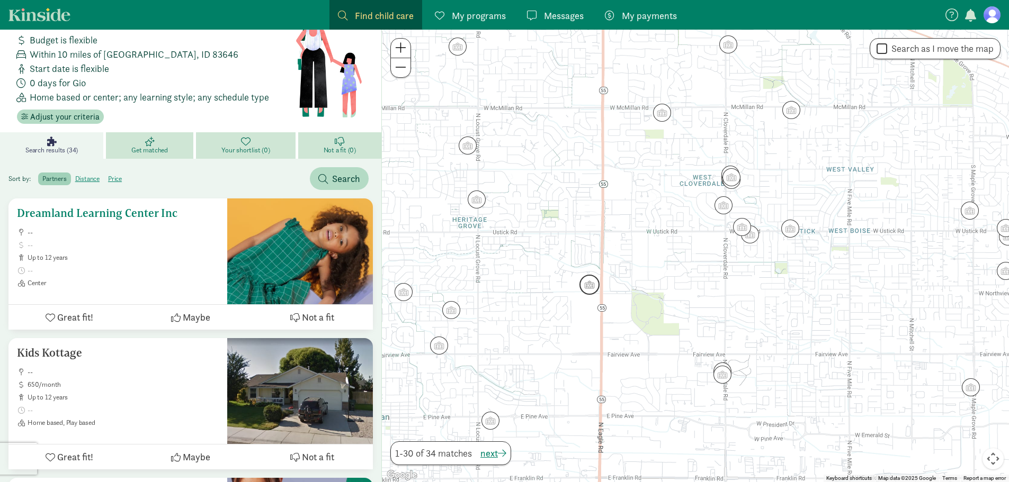
click at [99, 213] on h5 "Dreamland Learning Center Inc" at bounding box center [118, 213] width 202 height 13
